Goal: Find specific page/section: Find specific page/section

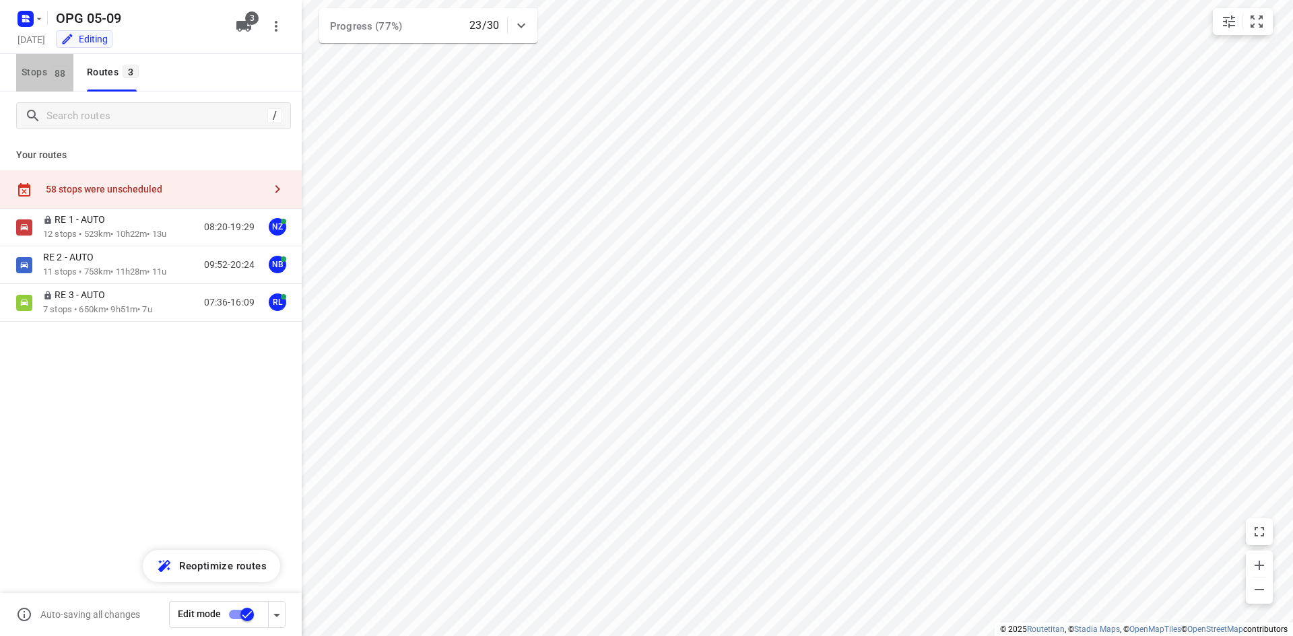
click at [42, 67] on span "Stops 88" at bounding box center [48, 72] width 52 height 17
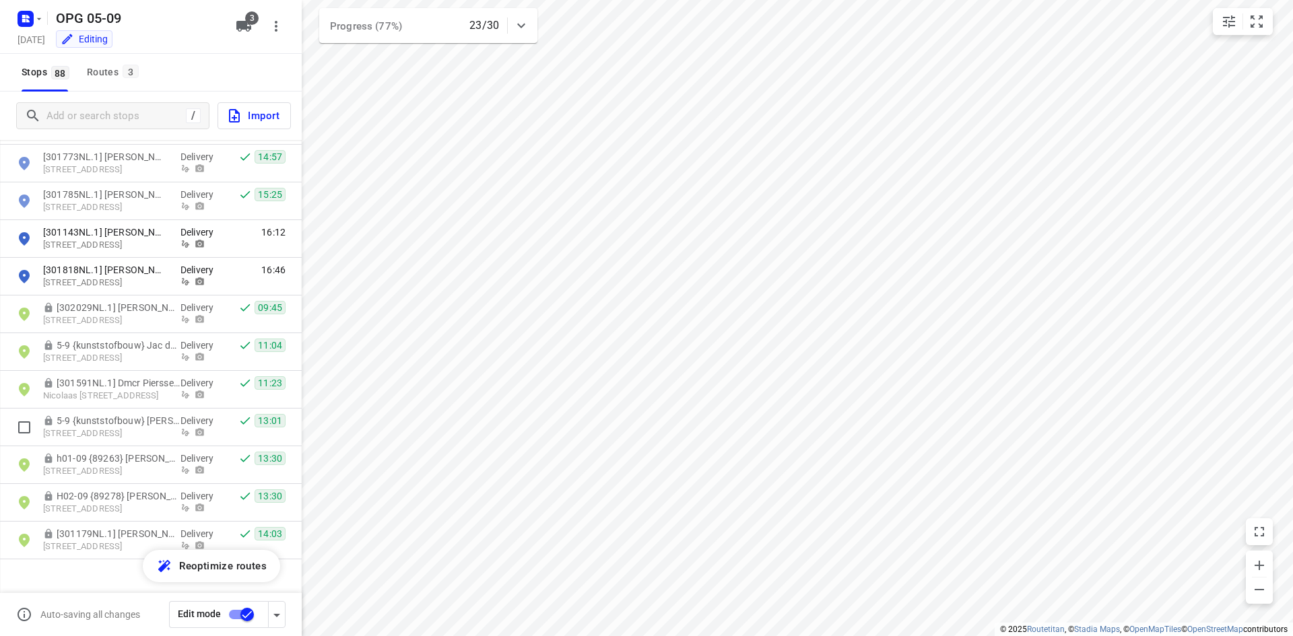
scroll to position [2895, 0]
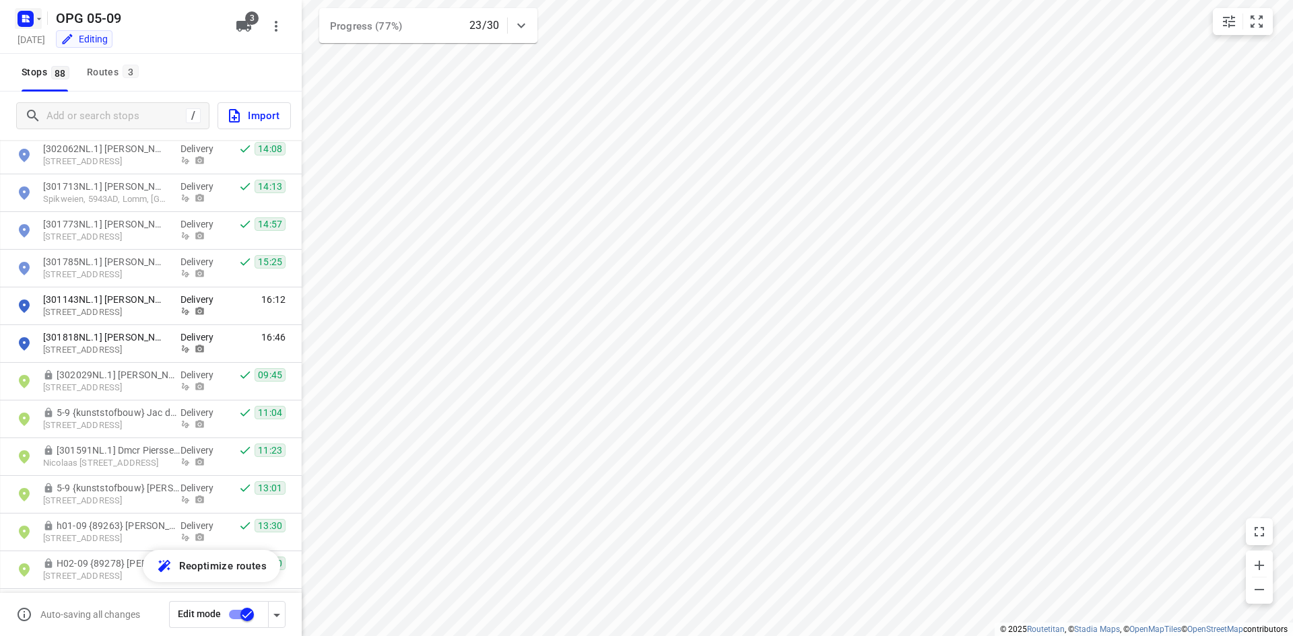
click at [23, 16] on icon "button" at bounding box center [23, 16] width 3 height 3
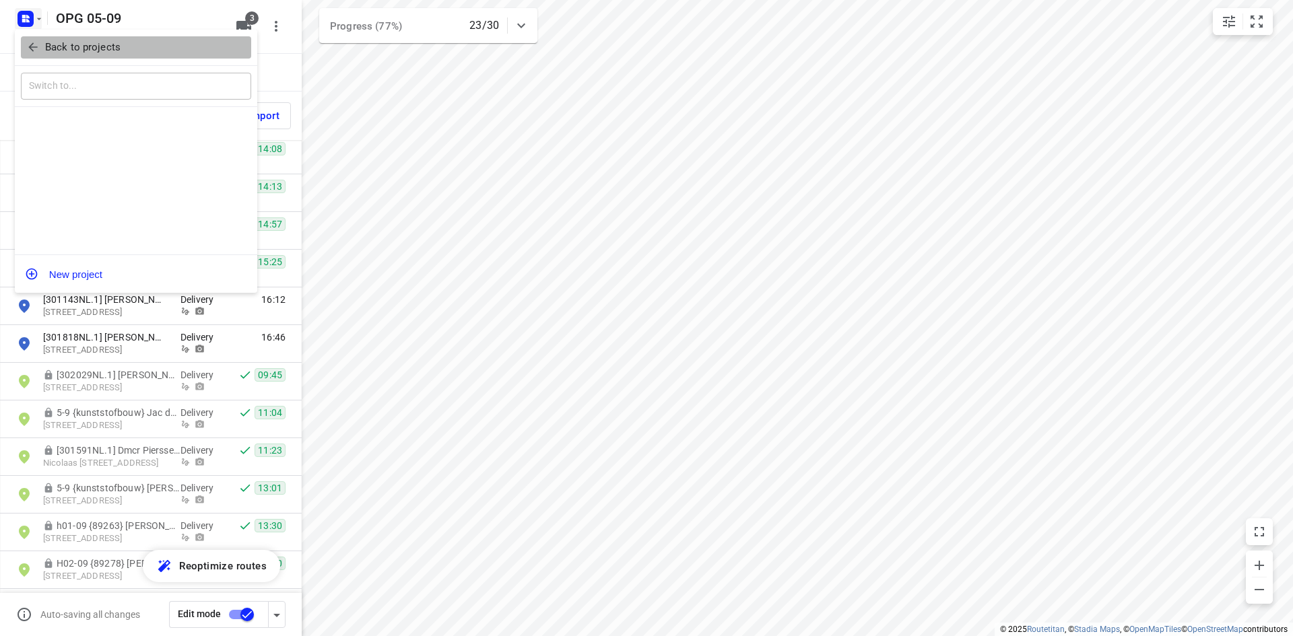
click at [31, 41] on icon "button" at bounding box center [32, 46] width 13 height 13
